Goal: Check status: Check status

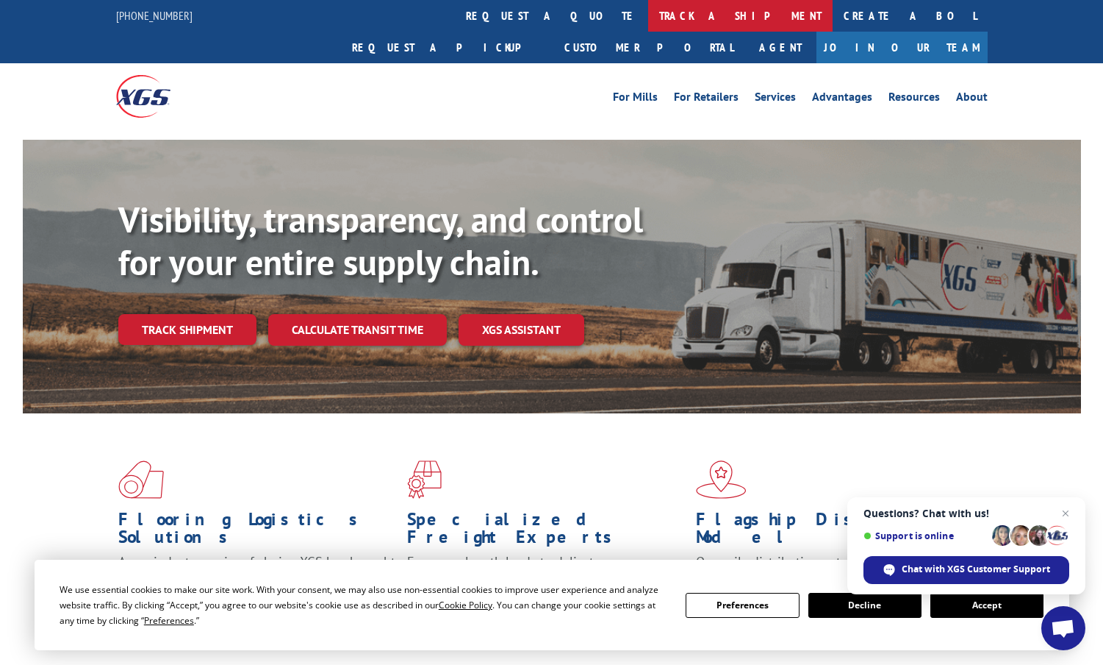
click at [648, 15] on link "track a shipment" at bounding box center [740, 16] width 185 height 32
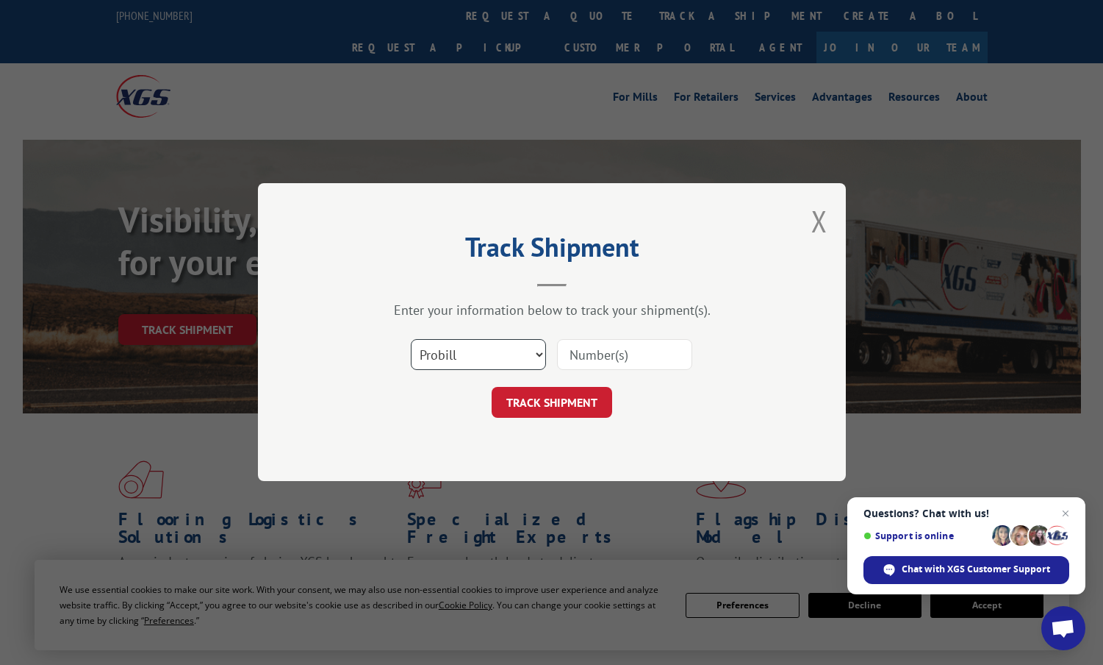
click at [462, 357] on select "Select category... Probill BOL PO" at bounding box center [478, 355] width 135 height 31
select select "bol"
click at [411, 340] on select "Select category... Probill BOL PO" at bounding box center [478, 355] width 135 height 31
click at [587, 353] on input at bounding box center [624, 355] width 135 height 31
paste input "7083205"
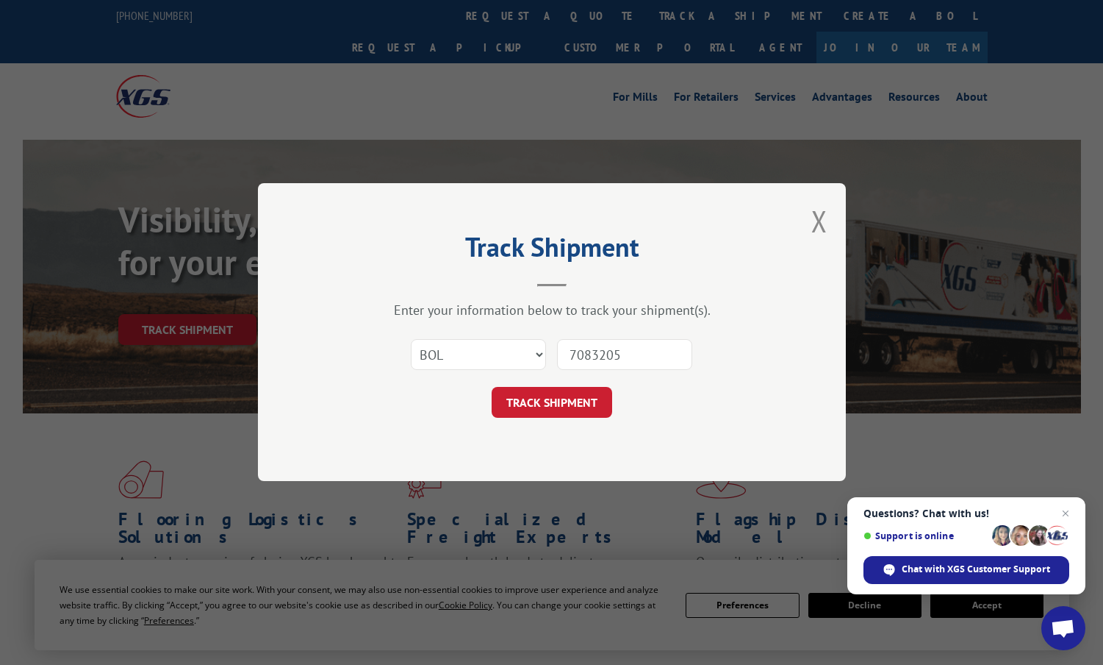
type input "7083205"
click at [492, 387] on button "TRACK SHIPMENT" at bounding box center [552, 402] width 121 height 31
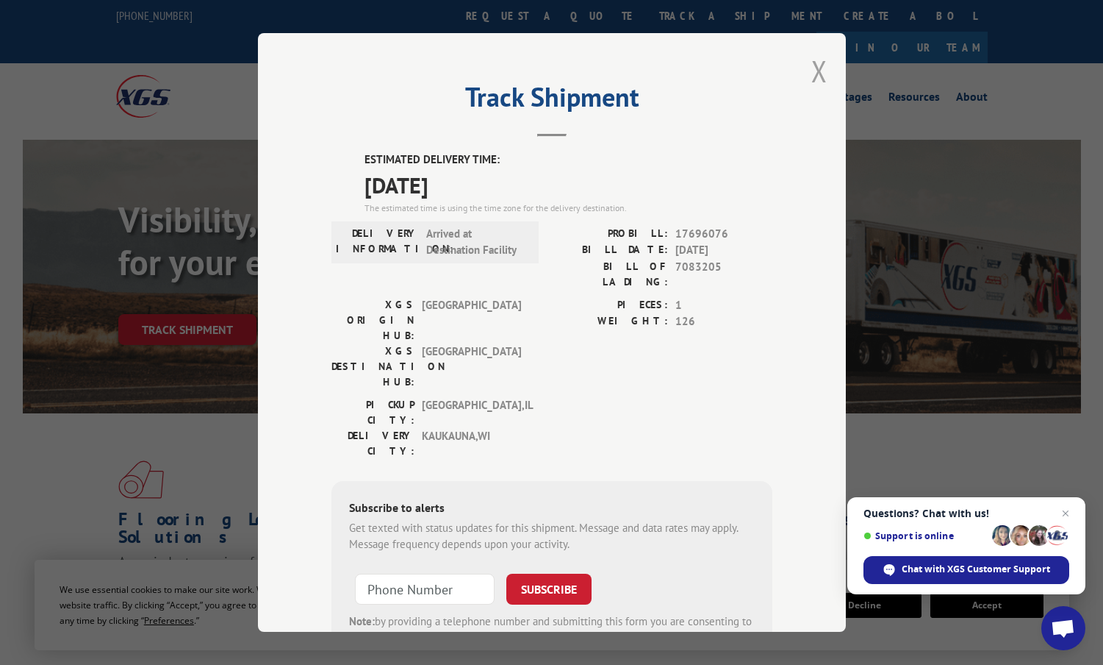
click at [812, 70] on button "Close modal" at bounding box center [820, 70] width 16 height 39
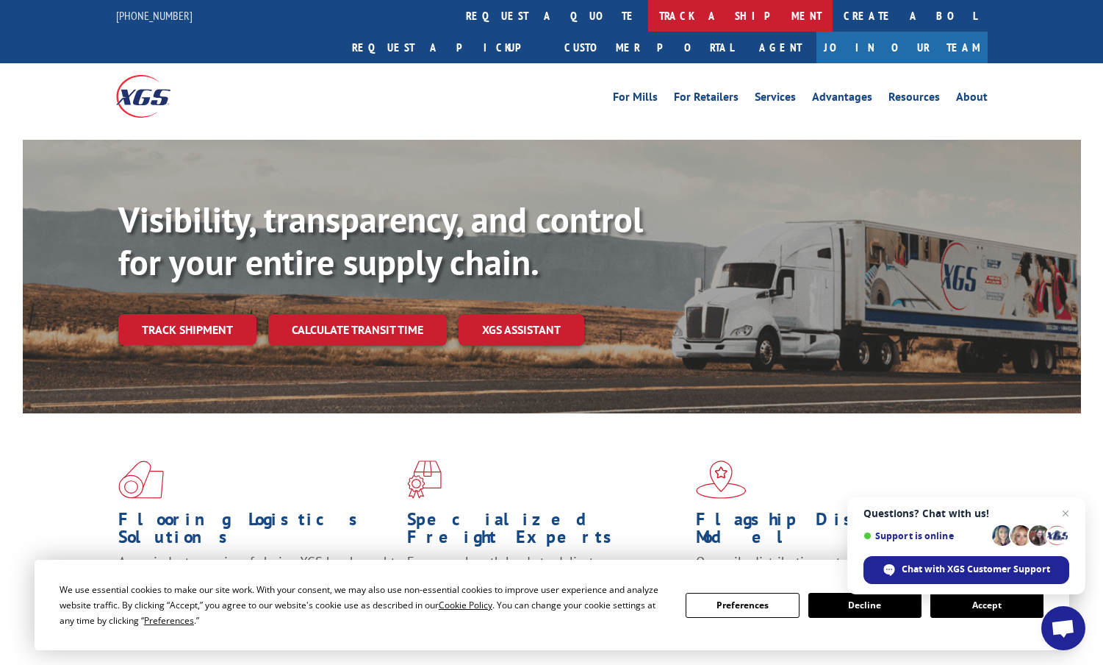
click at [648, 15] on link "track a shipment" at bounding box center [740, 16] width 185 height 32
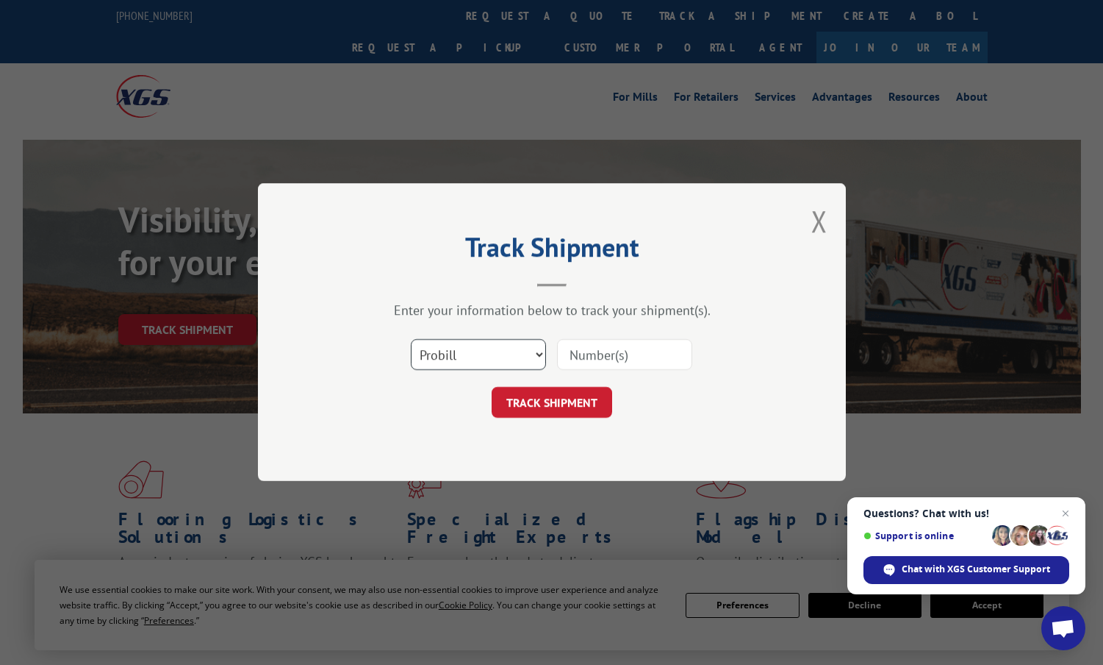
click at [468, 351] on select "Select category... Probill BOL PO" at bounding box center [478, 355] width 135 height 31
select select "bol"
click at [411, 340] on select "Select category... Probill BOL PO" at bounding box center [478, 355] width 135 height 31
click at [609, 354] on input at bounding box center [624, 355] width 135 height 31
paste input "03529971"
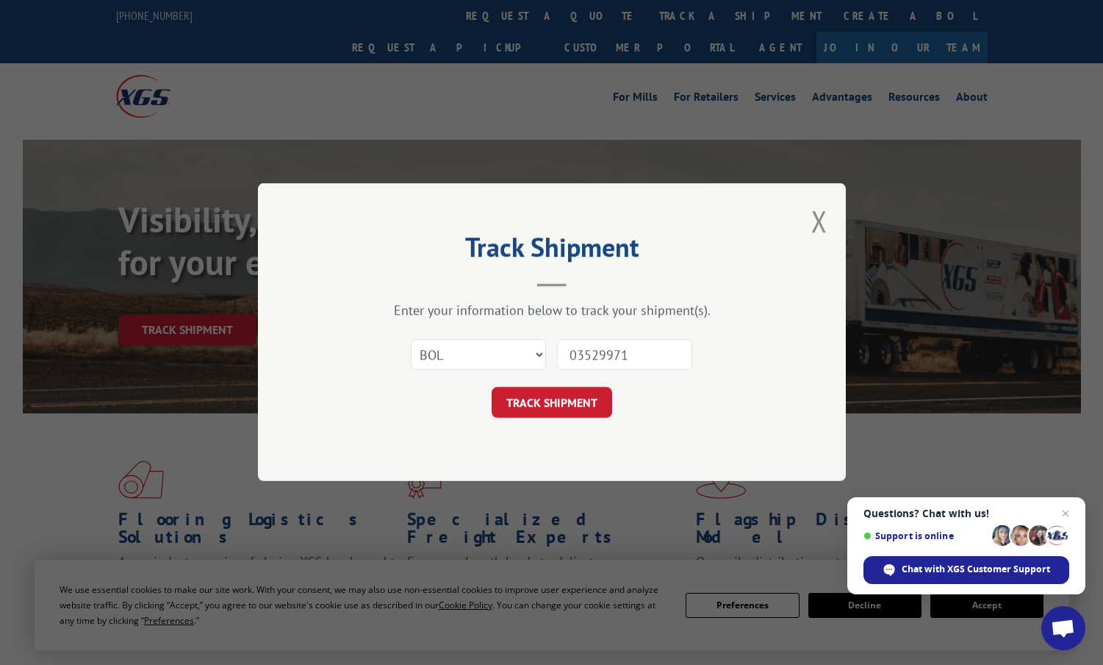
type input "03529971"
click at [492, 387] on button "TRACK SHIPMENT" at bounding box center [552, 402] width 121 height 31
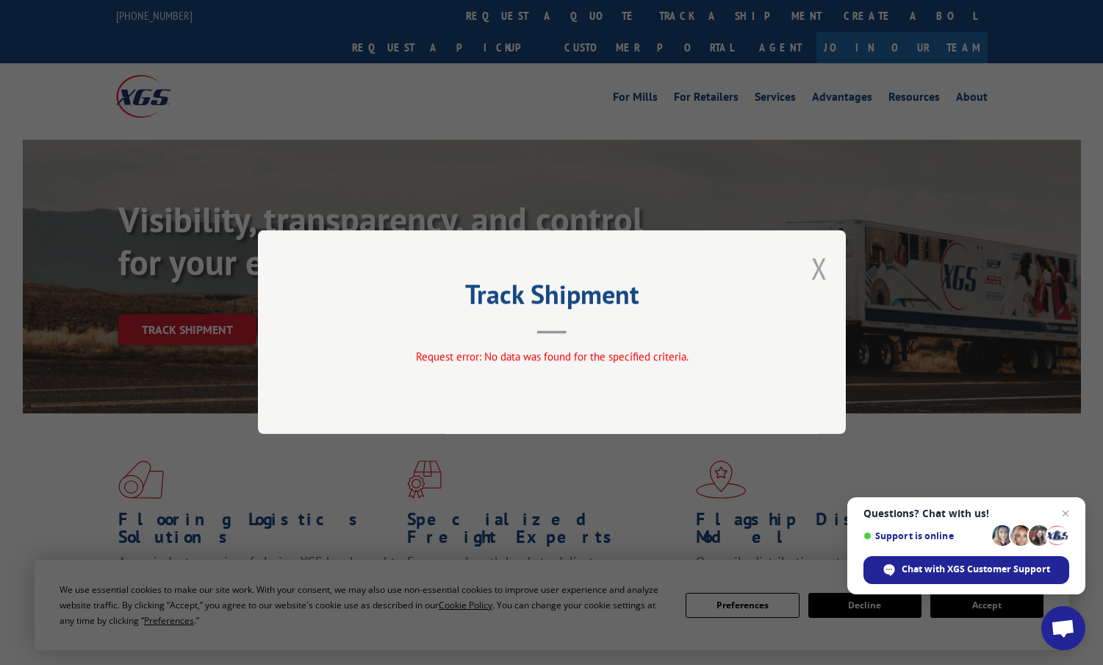
click at [820, 266] on button "Close modal" at bounding box center [820, 267] width 16 height 39
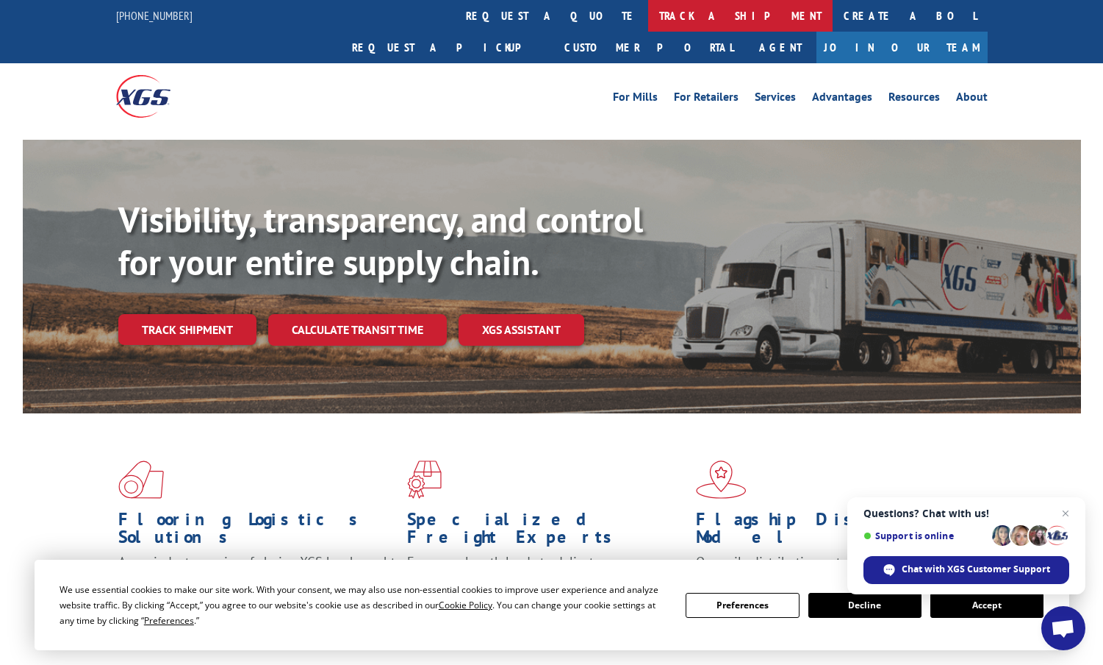
click at [648, 16] on link "track a shipment" at bounding box center [740, 16] width 185 height 32
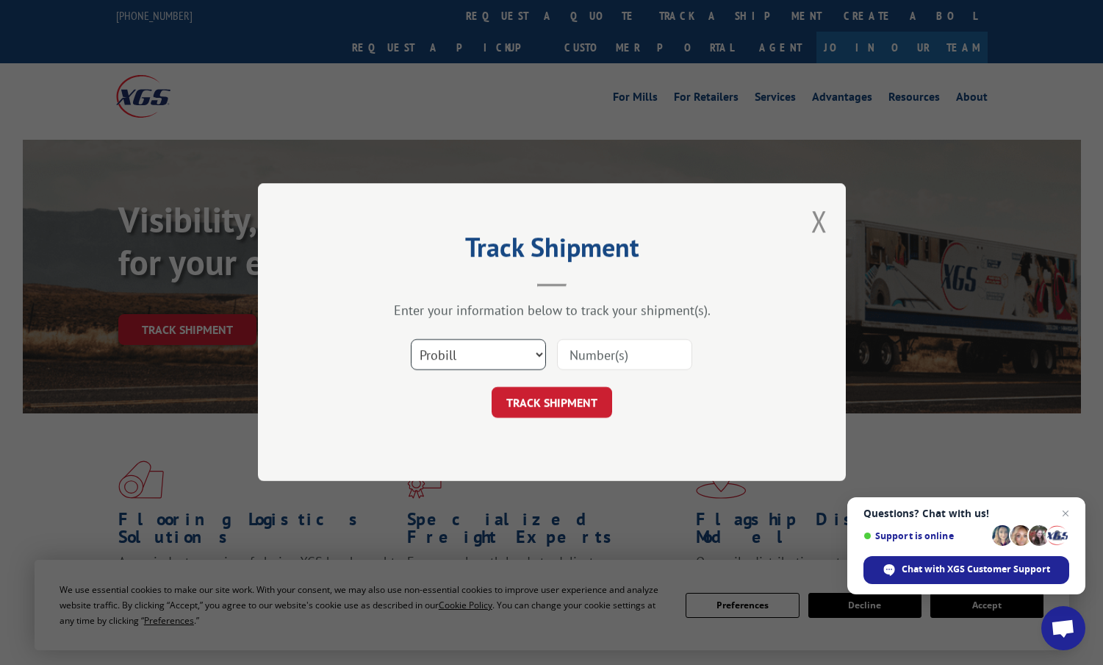
click at [496, 357] on select "Select category... Probill BOL PO" at bounding box center [478, 355] width 135 height 31
select select "bol"
click at [411, 340] on select "Select category... Probill BOL PO" at bounding box center [478, 355] width 135 height 31
click at [599, 353] on input at bounding box center [624, 355] width 135 height 31
paste input "7083981"
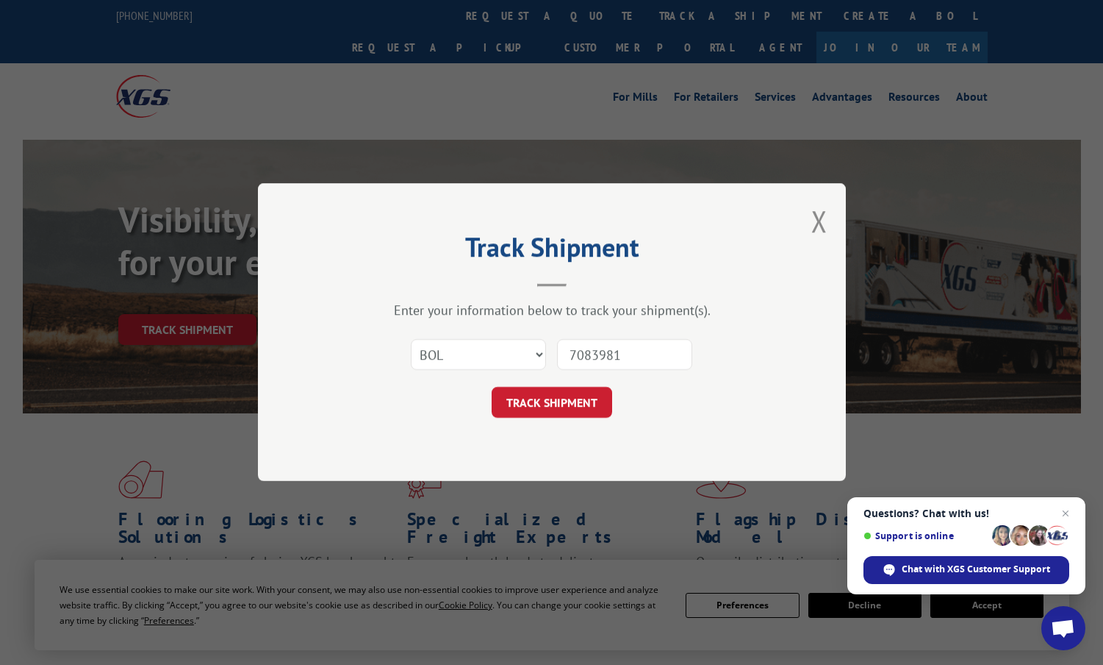
type input "7083981"
click at [492, 387] on button "TRACK SHIPMENT" at bounding box center [552, 402] width 121 height 31
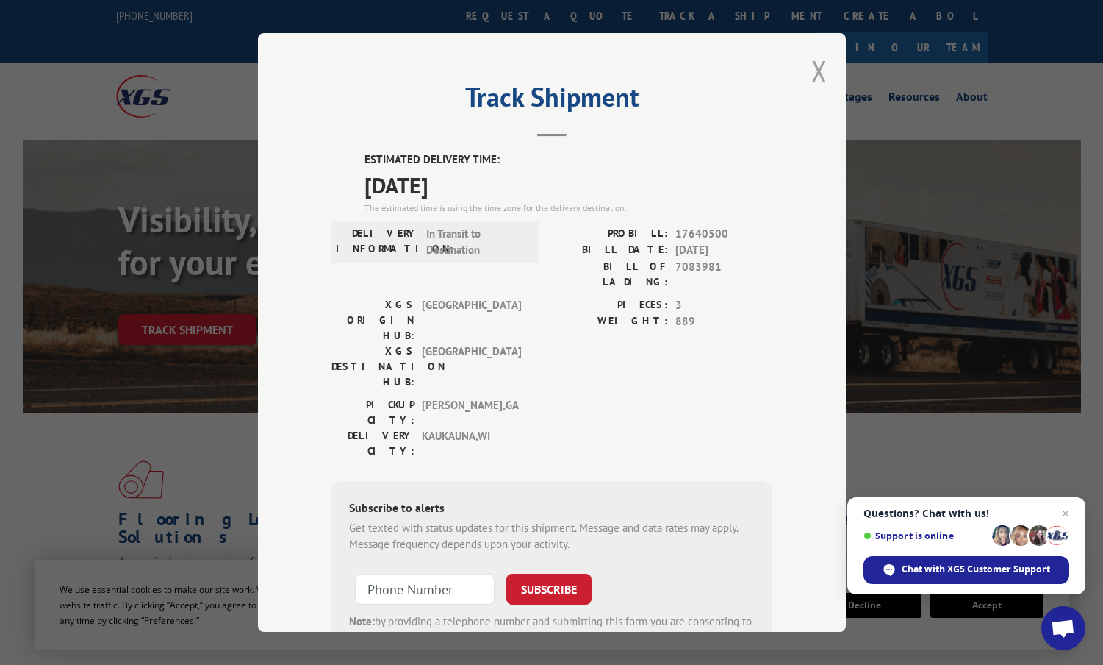
click at [812, 71] on button "Close modal" at bounding box center [820, 70] width 16 height 39
